Goal: Task Accomplishment & Management: Complete application form

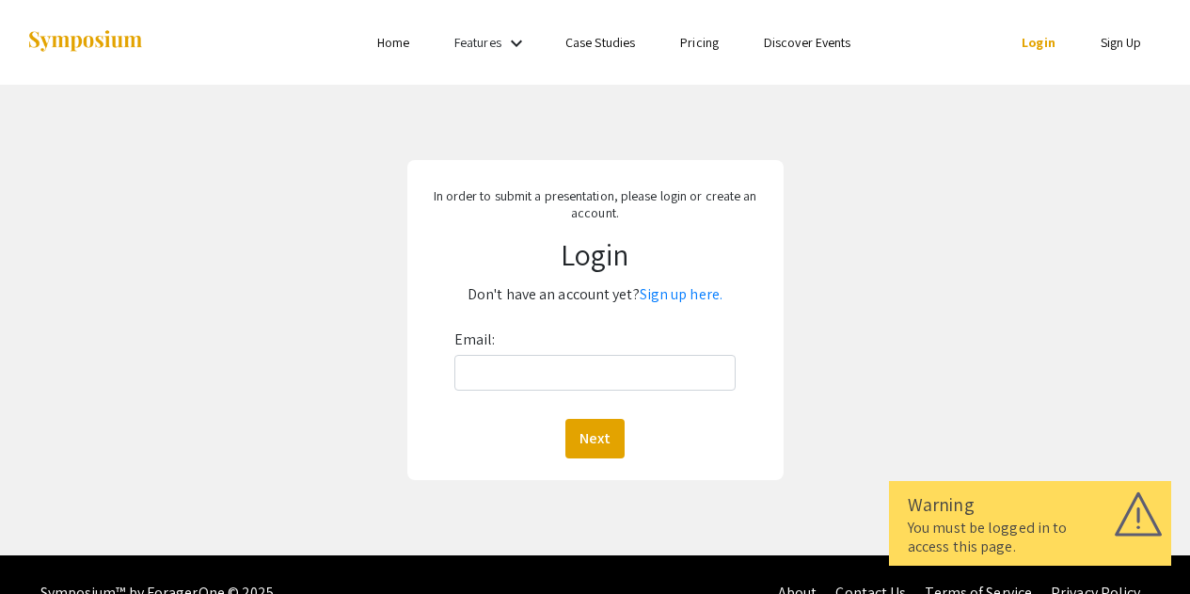
scroll to position [36, 0]
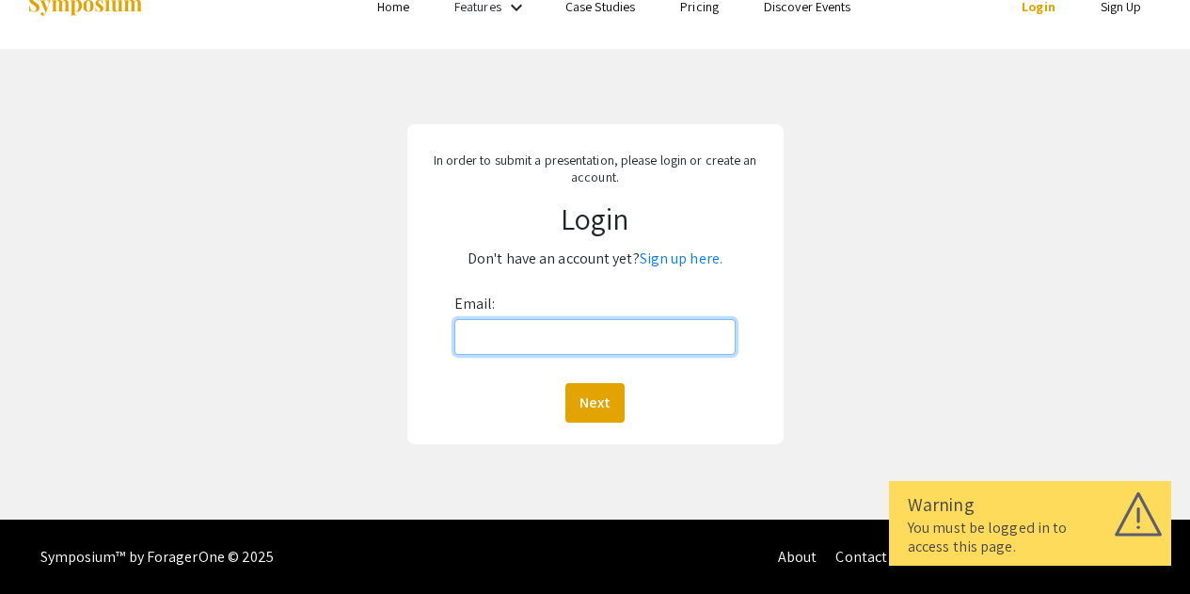
click at [576, 345] on input "Email:" at bounding box center [595, 337] width 282 height 36
type input "[EMAIL_ADDRESS][DOMAIN_NAME]"
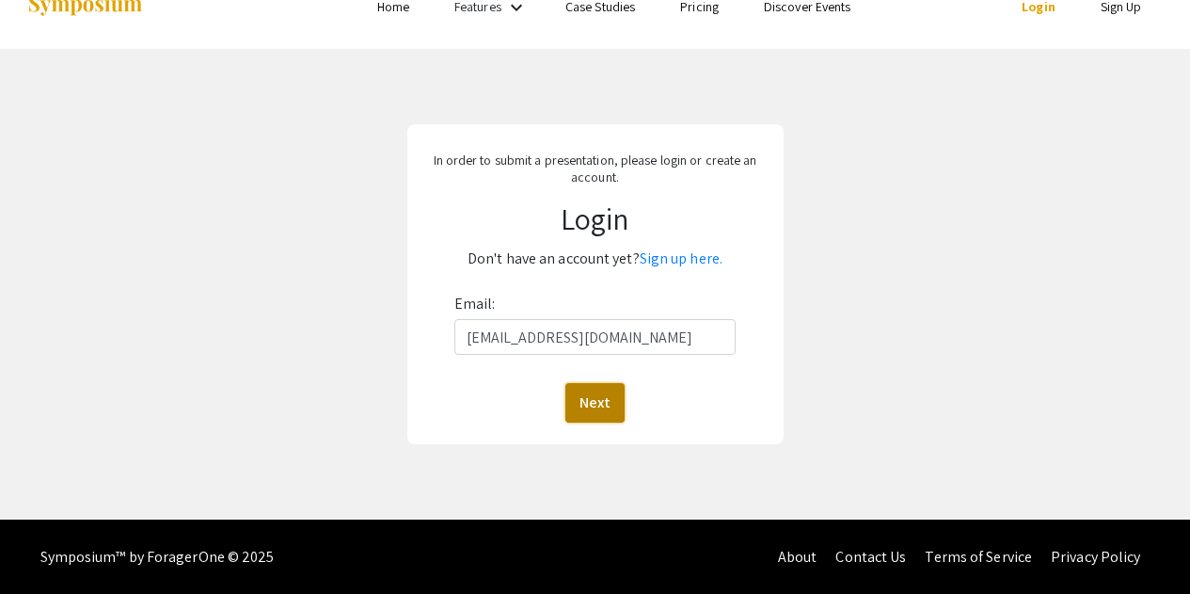
click at [601, 394] on button "Next" at bounding box center [594, 403] width 59 height 40
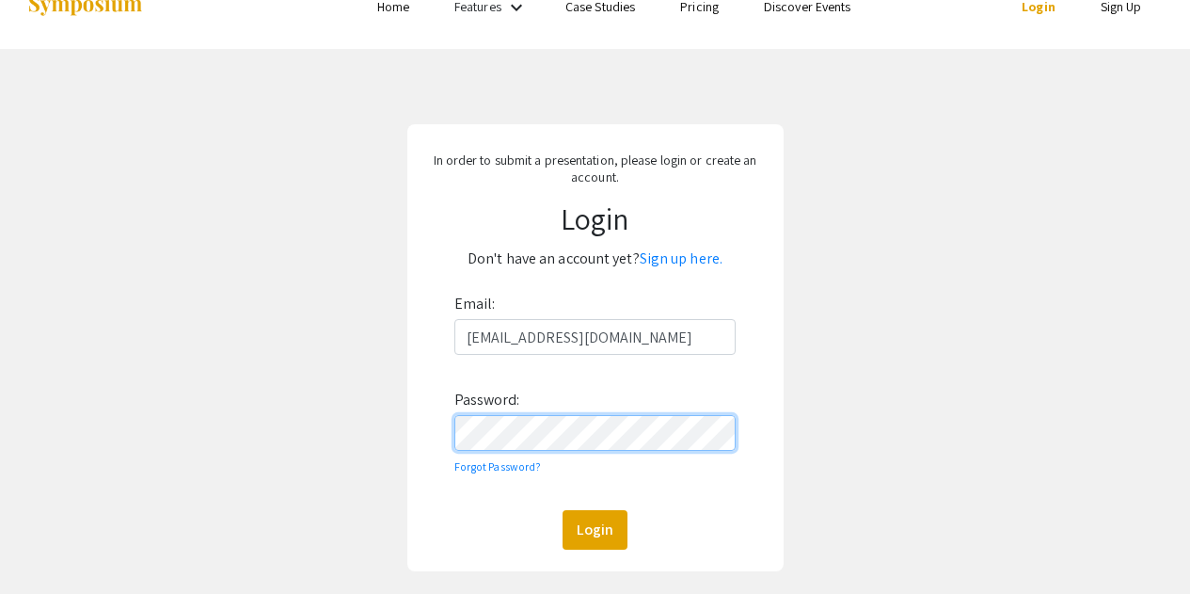
click at [562, 510] on button "Login" at bounding box center [594, 530] width 65 height 40
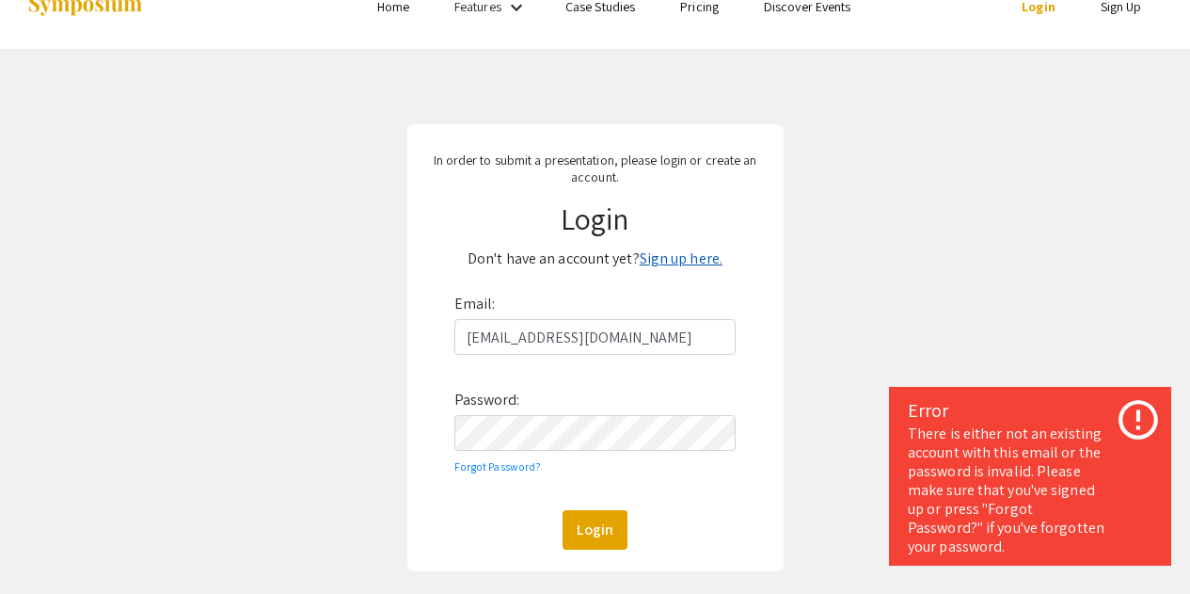
click at [675, 261] on link "Sign up here." at bounding box center [681, 258] width 83 height 20
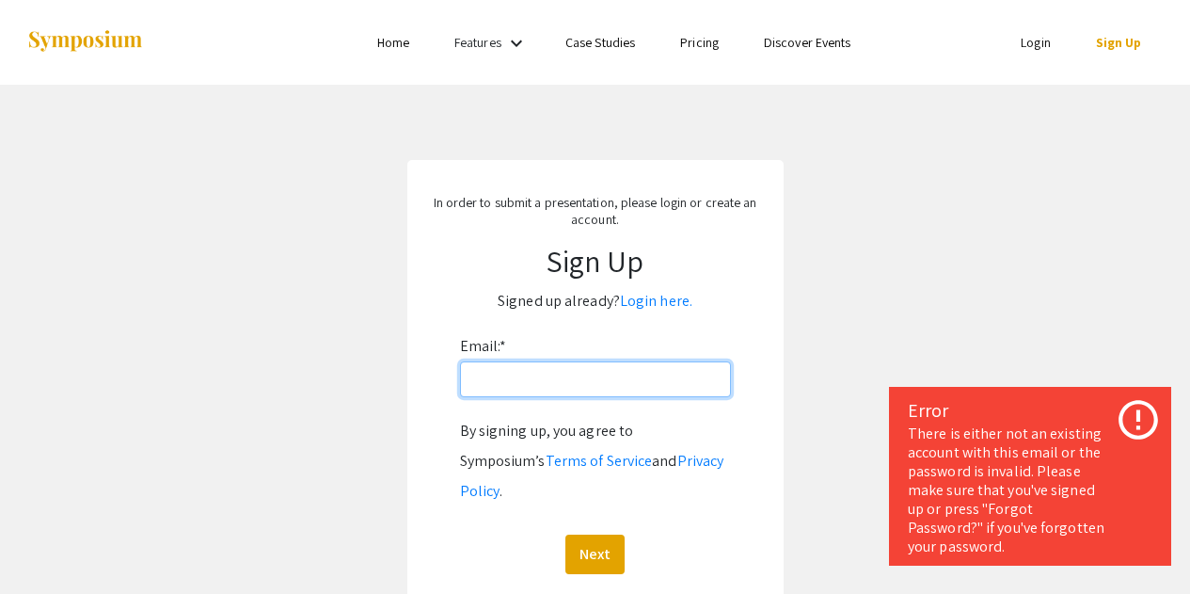
click at [542, 372] on input "Email: *" at bounding box center [595, 379] width 271 height 36
type input "[EMAIL_ADDRESS][DOMAIN_NAME]"
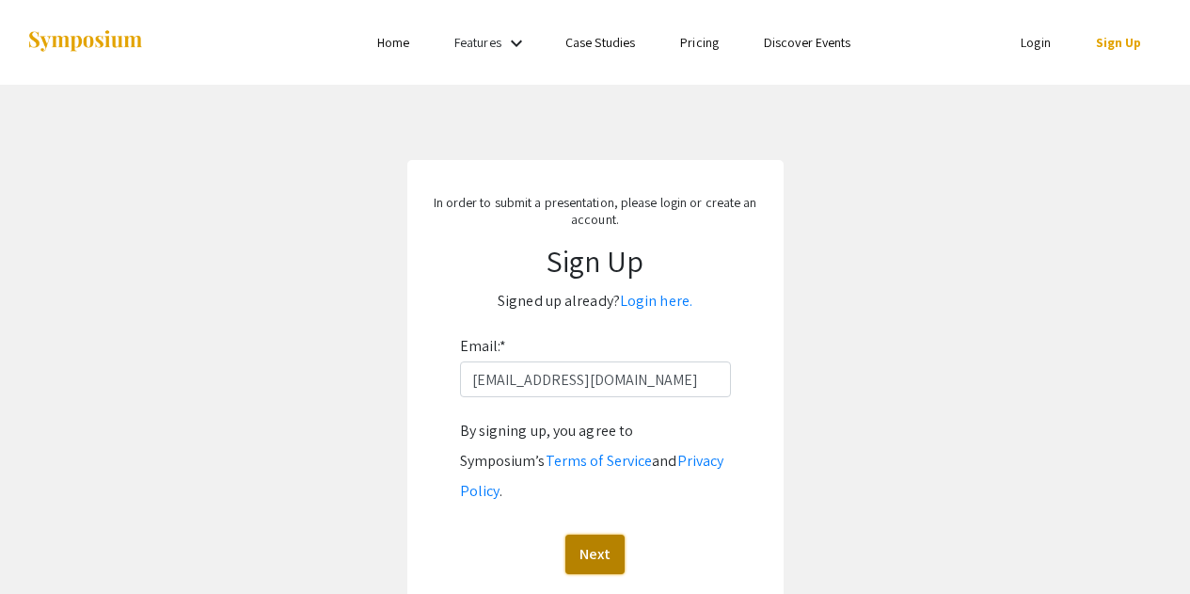
click at [578, 534] on button "Next" at bounding box center [594, 554] width 59 height 40
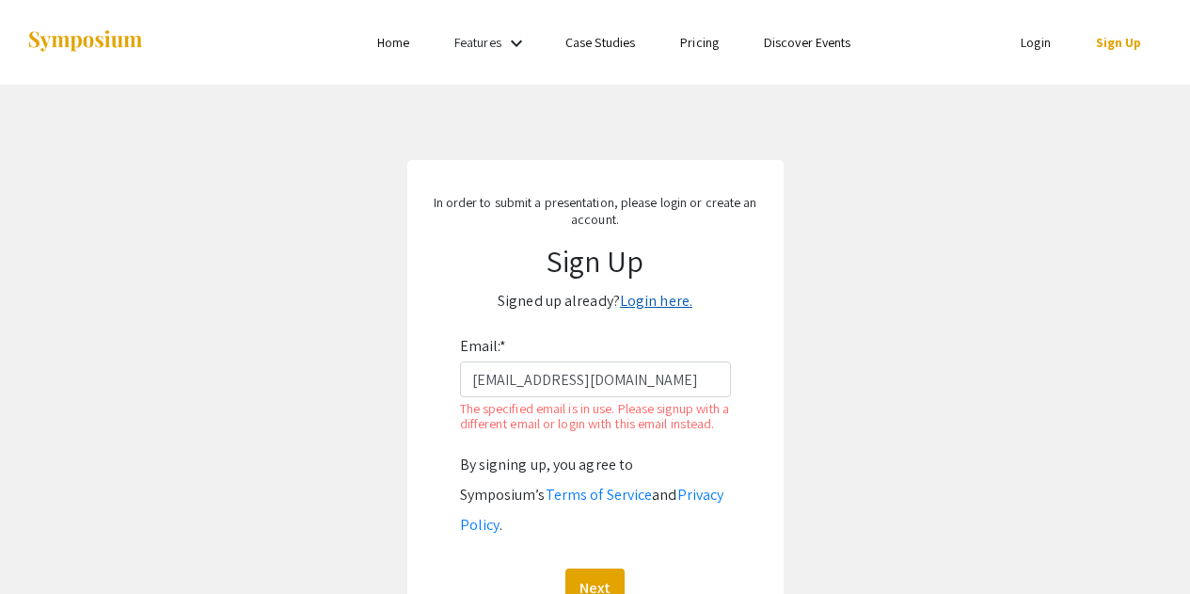
click at [658, 297] on link "Login here." at bounding box center [656, 301] width 72 height 20
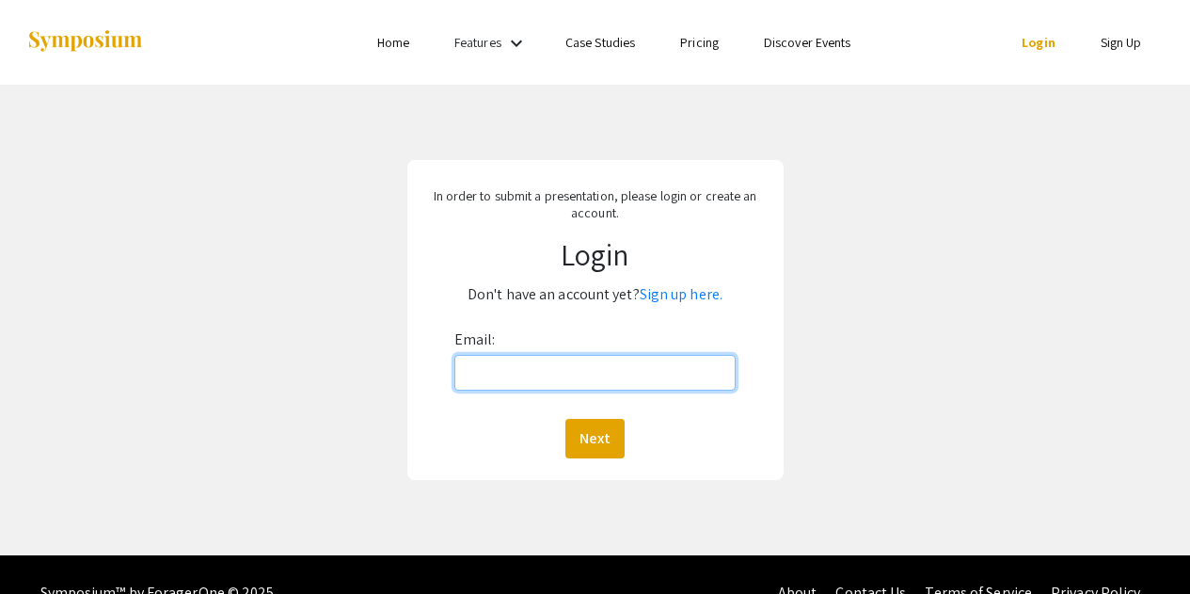
click at [571, 378] on input "Email:" at bounding box center [595, 373] width 282 height 36
type input "[EMAIL_ADDRESS][DOMAIN_NAME]"
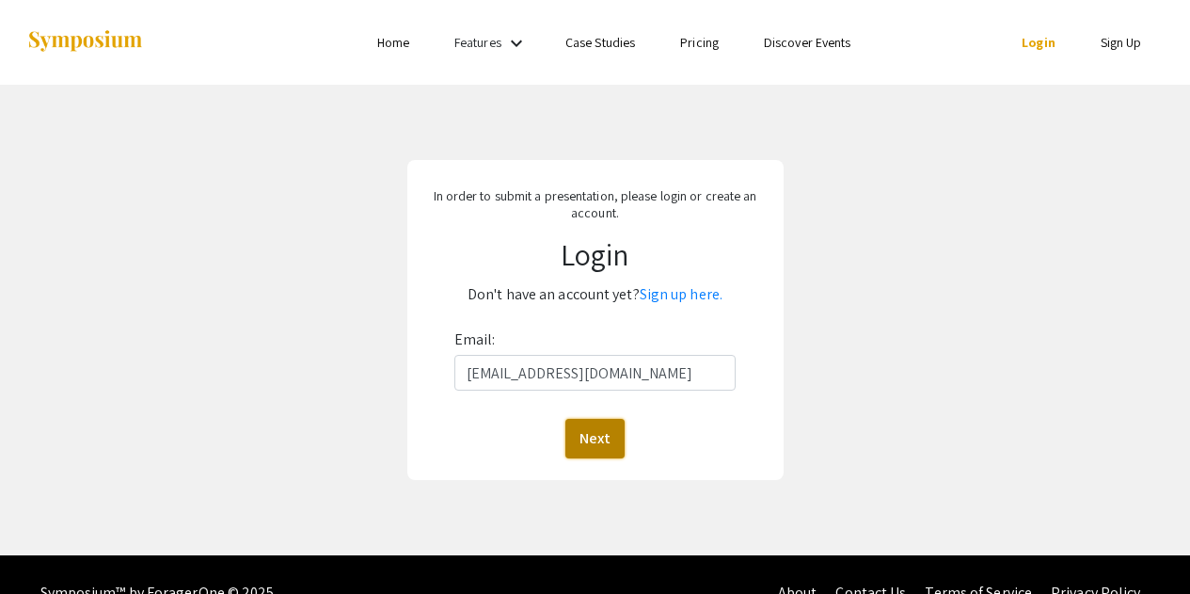
click at [584, 448] on button "Next" at bounding box center [594, 439] width 59 height 40
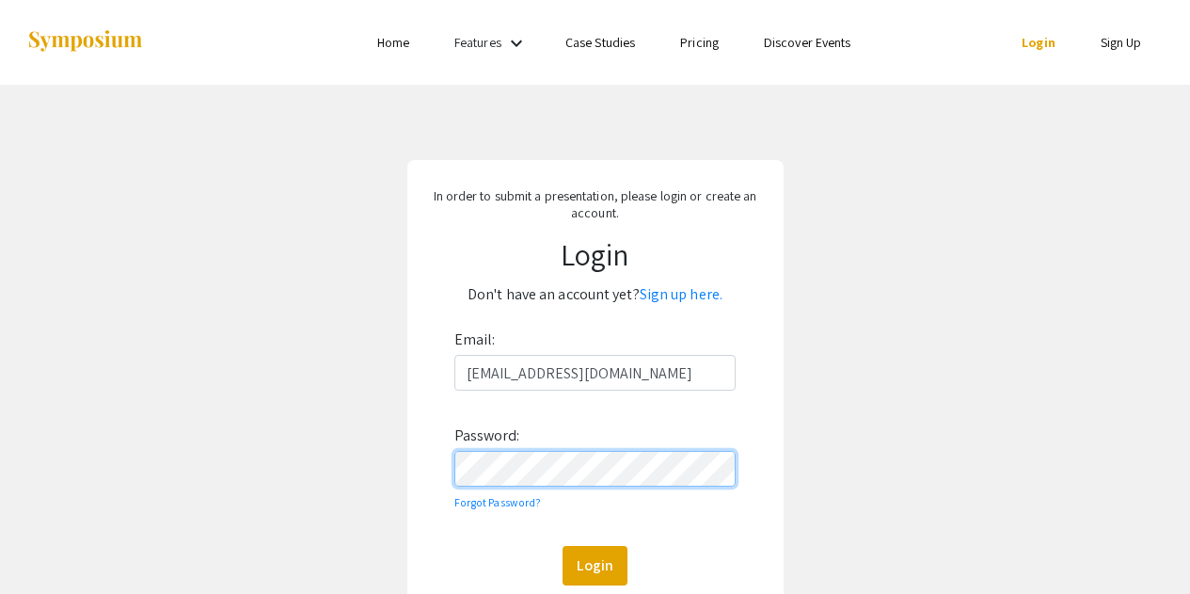
click at [562, 546] on button "Login" at bounding box center [594, 566] width 65 height 40
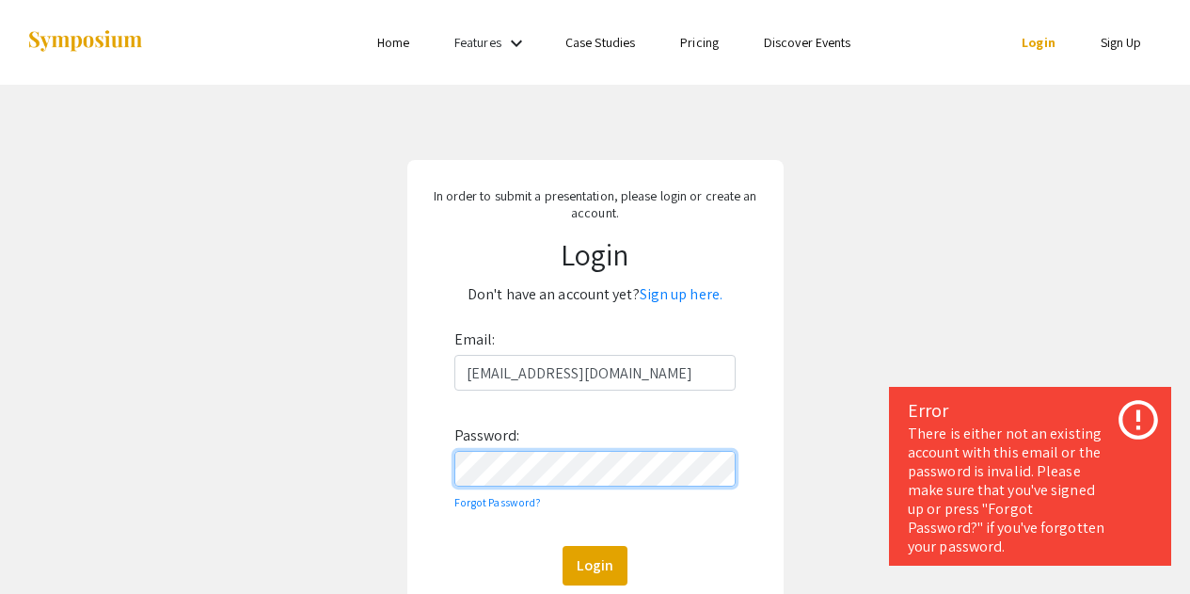
click at [409, 448] on div "In order to submit a presentation, please login or create an account. Login Don…" at bounding box center [595, 383] width 376 height 447
